Goal: Information Seeking & Learning: Learn about a topic

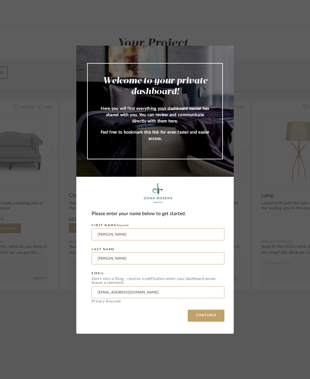
click at [206, 315] on button "CONTINUE" at bounding box center [206, 316] width 37 height 12
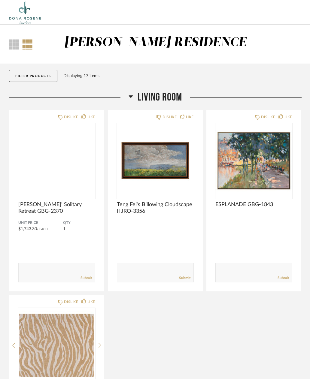
click at [0, 0] on img at bounding box center [0, 0] width 0 height 0
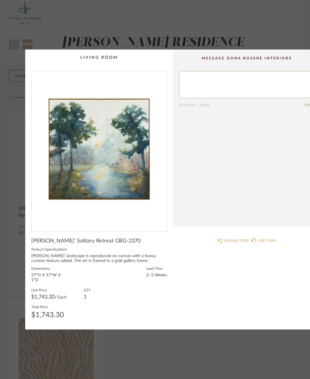
click at [120, 169] on img "0" at bounding box center [99, 148] width 135 height 155
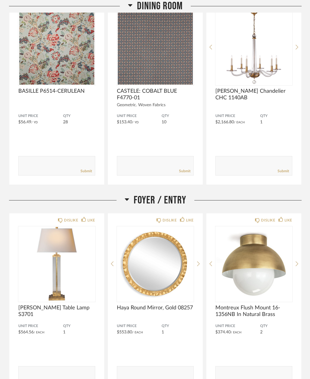
scroll to position [532, 0]
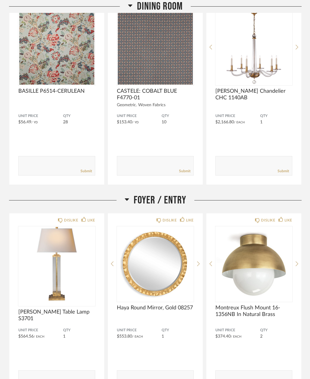
click at [0, 0] on img at bounding box center [0, 0] width 0 height 0
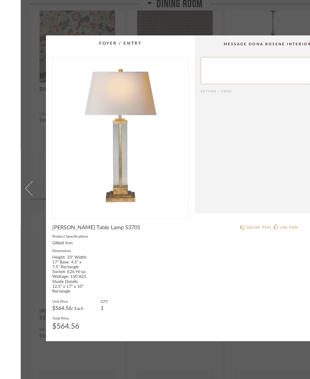
scroll to position [0, 0]
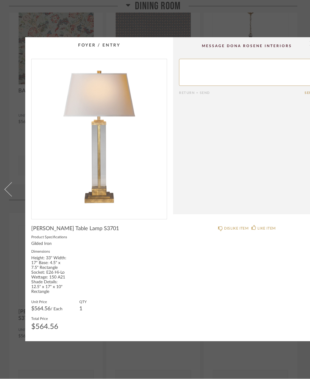
click at [123, 171] on img "0" at bounding box center [99, 136] width 135 height 155
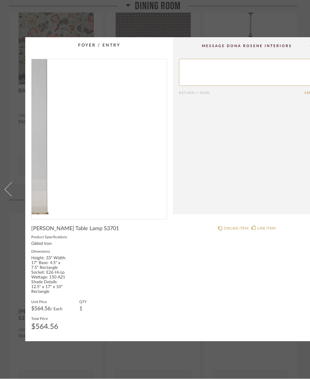
click at [301, 8] on div "× Return = Send Send [PERSON_NAME] Table Lamp S3701 Product Specifications Gild…" at bounding box center [155, 189] width 310 height 379
click at [11, 192] on span at bounding box center [12, 189] width 14 height 14
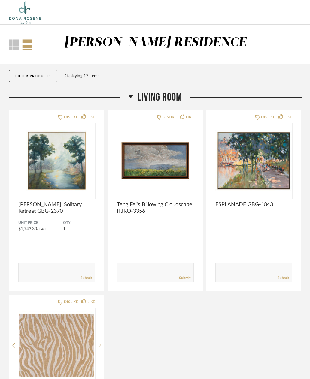
click at [0, 0] on img at bounding box center [0, 0] width 0 height 0
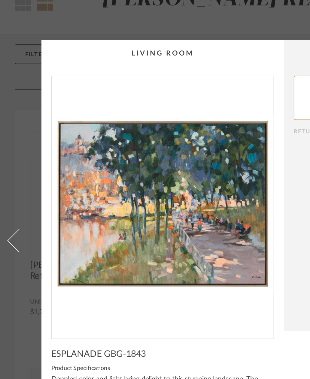
click at [142, 132] on img "0" at bounding box center [99, 166] width 135 height 155
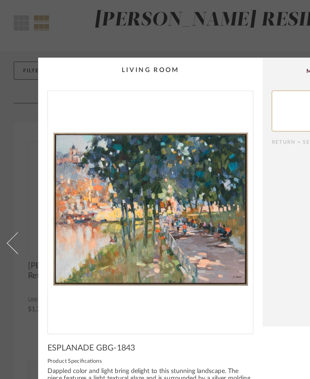
click at [10, 182] on span at bounding box center [12, 189] width 14 height 14
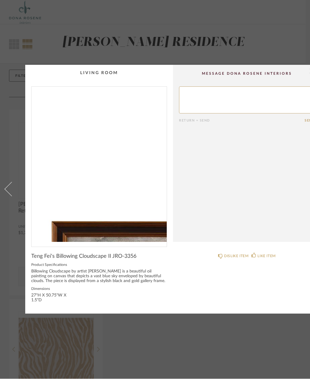
click at [133, 263] on label "Product Specifications" at bounding box center [99, 264] width 136 height 5
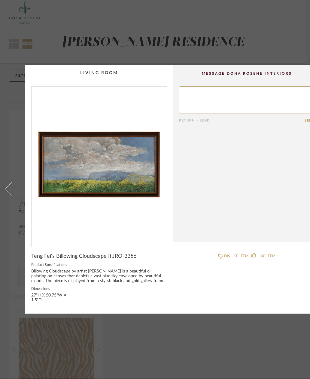
click at [8, 195] on link at bounding box center [8, 189] width 16 height 249
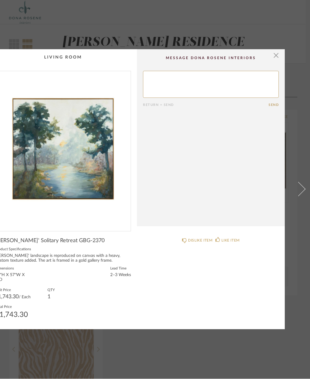
scroll to position [0, 36]
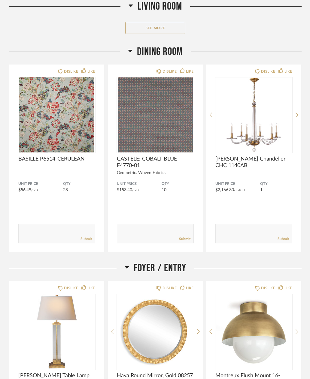
scroll to position [463, 0]
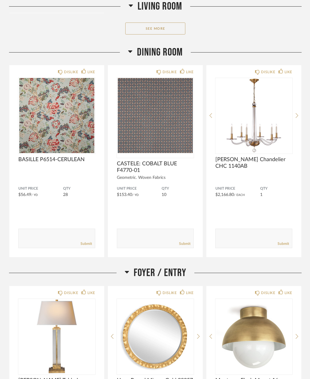
click at [0, 0] on img at bounding box center [0, 0] width 0 height 0
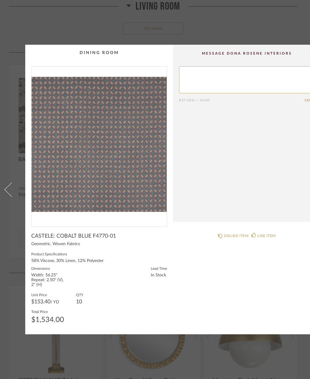
click at [8, 193] on span at bounding box center [12, 189] width 14 height 14
